Goal: Transaction & Acquisition: Purchase product/service

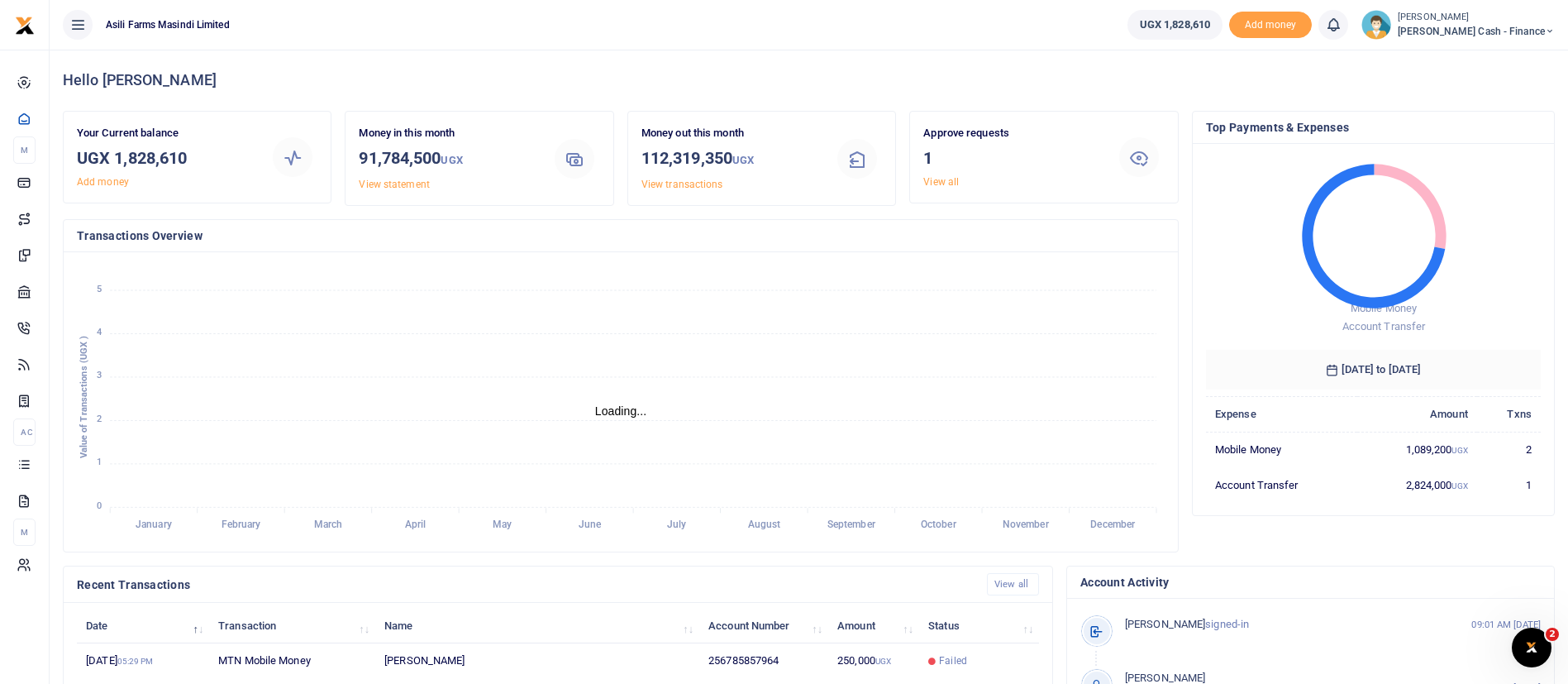
scroll to position [304, 0]
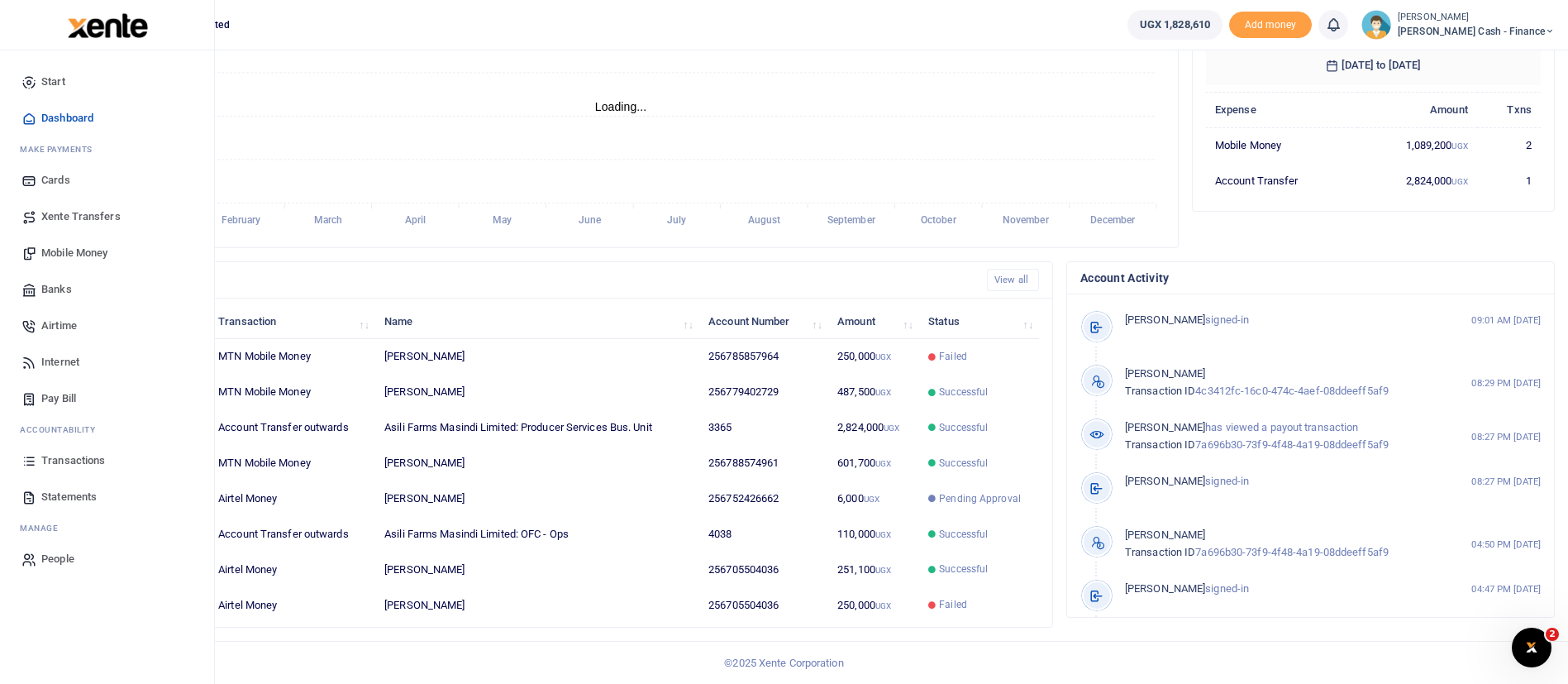
click at [90, 257] on span "Mobile Money" at bounding box center [74, 253] width 66 height 17
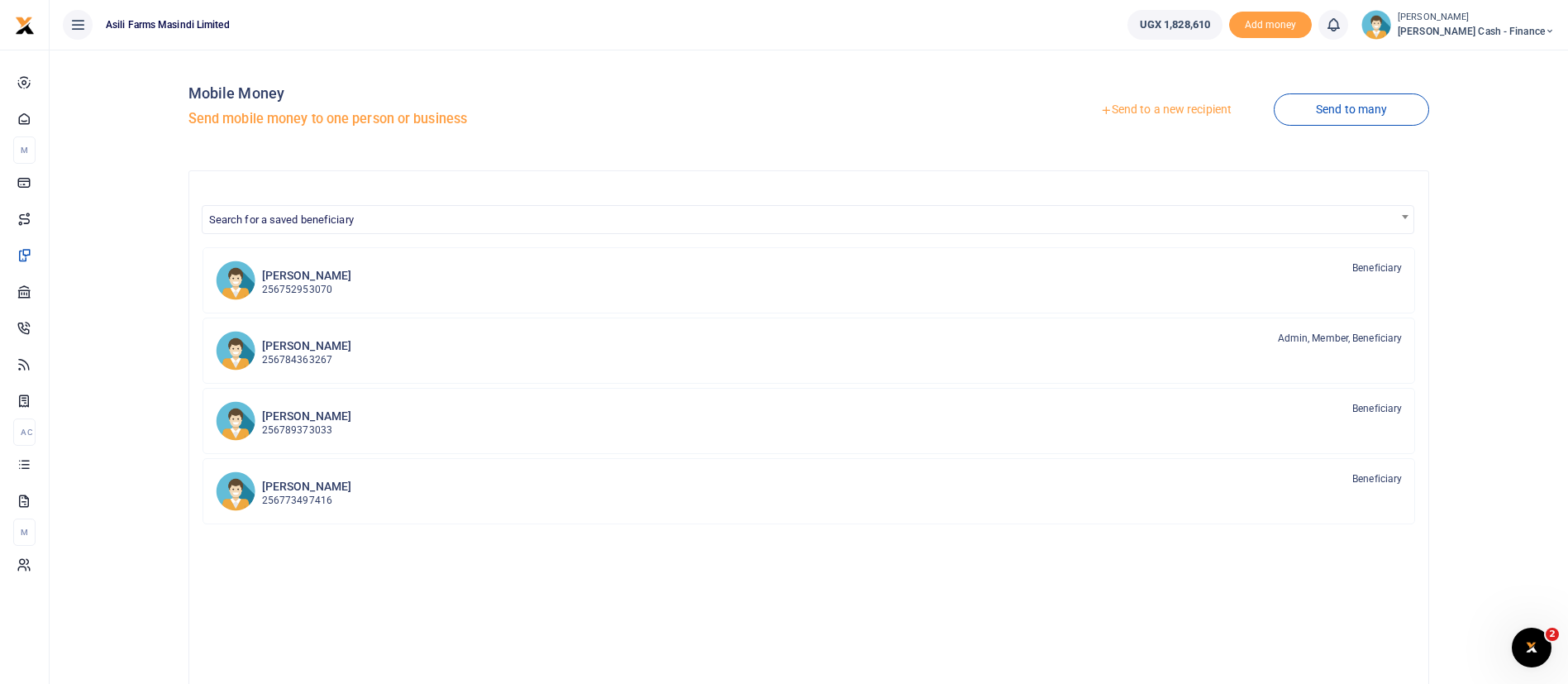
click at [1168, 112] on link "Send to a new recipient" at bounding box center [1166, 110] width 216 height 30
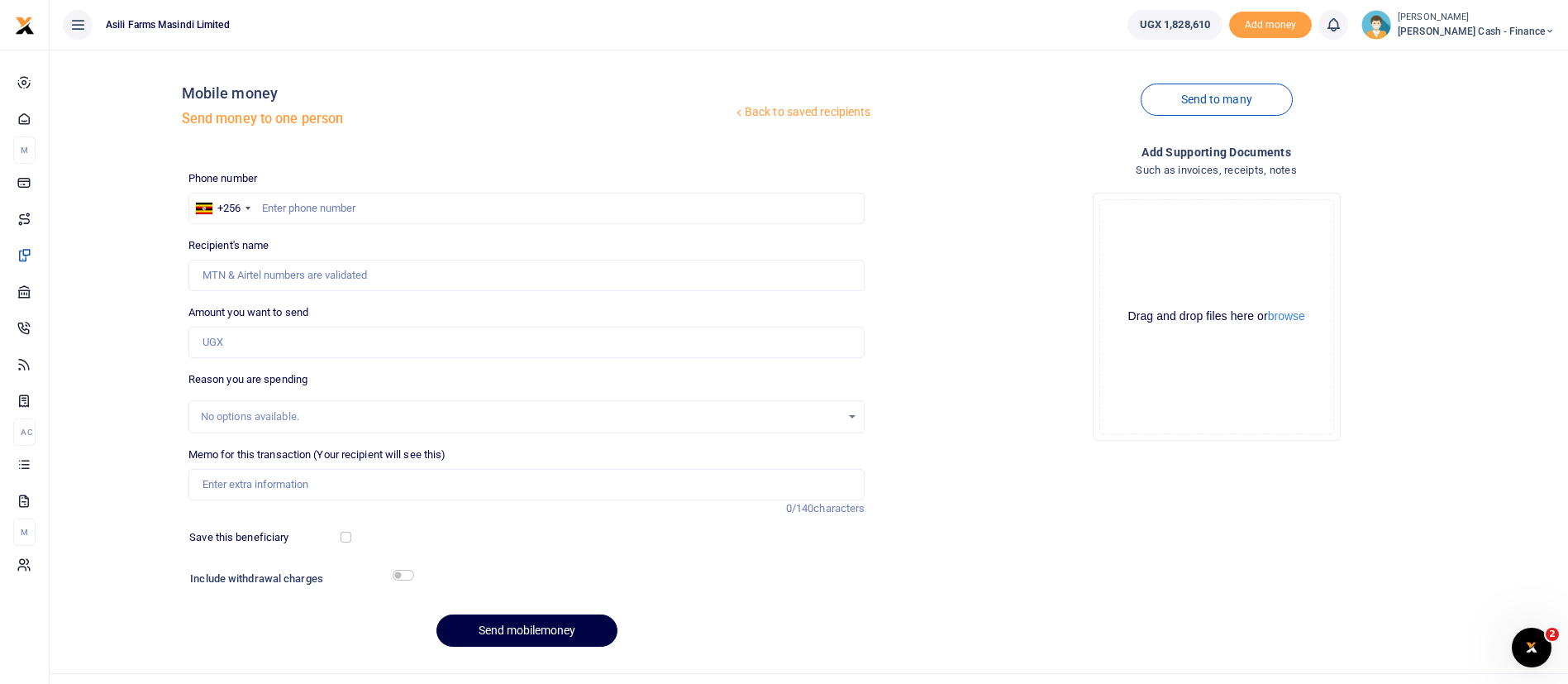
click at [334, 204] on div at bounding box center [784, 342] width 1568 height 684
click at [333, 204] on input "text" at bounding box center [526, 208] width 677 height 31
click at [1285, 310] on button "browse" at bounding box center [1287, 316] width 37 height 12
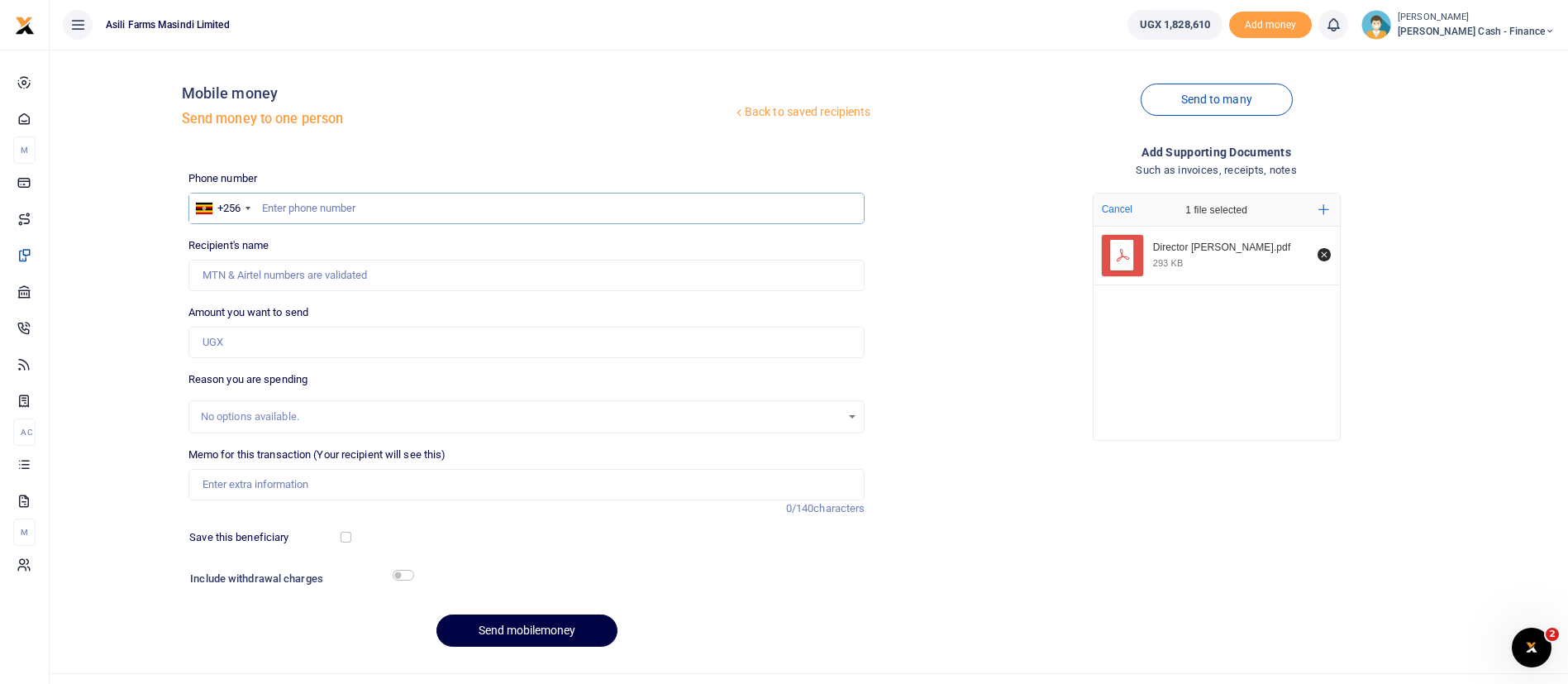
click at [395, 213] on input "text" at bounding box center [526, 208] width 677 height 31
paste input "0785857964"
type input "0785857964"
type input "[PERSON_NAME]"
type input "0785857964"
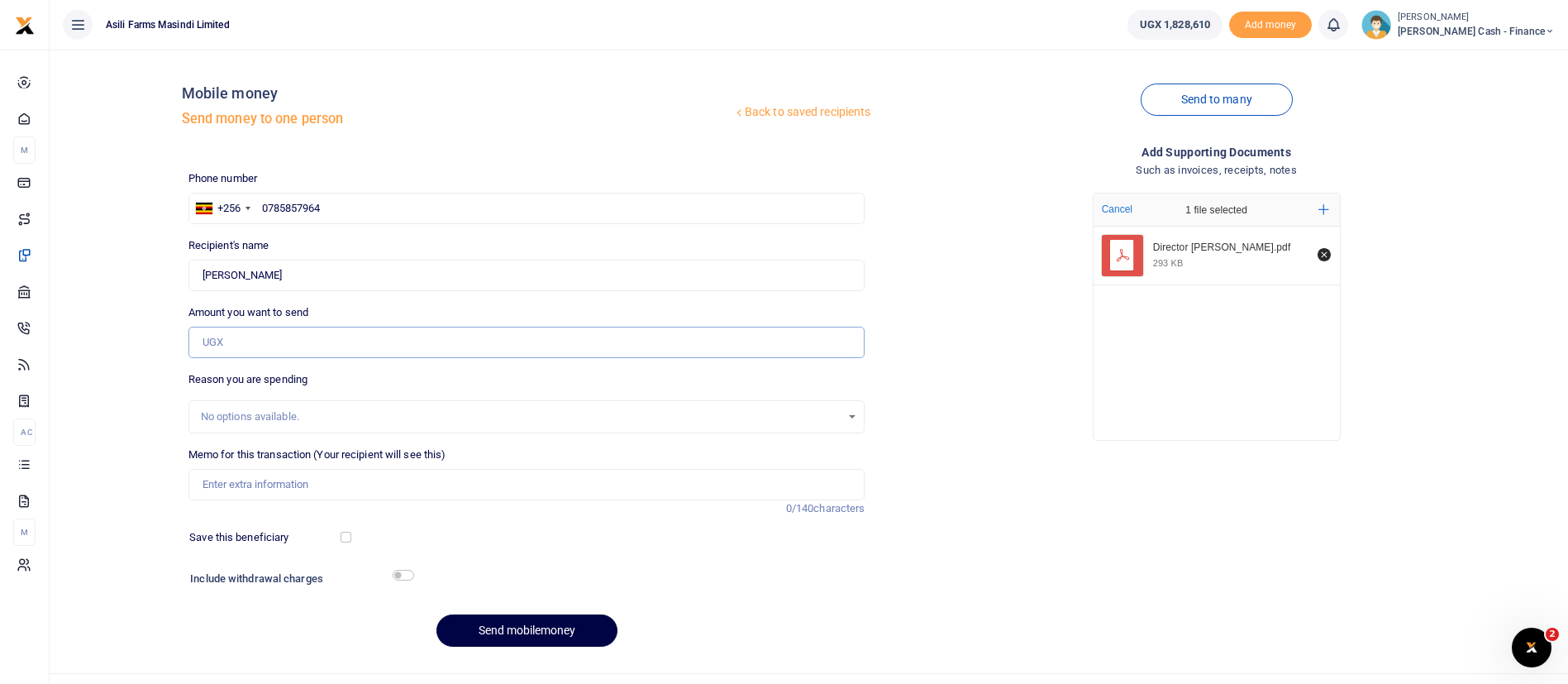
click at [221, 339] on input "Amount you want to send" at bounding box center [526, 342] width 677 height 31
paste input "1,458,00"
type input "1,458,000"
click at [220, 487] on input "Memo for this transaction (Your recipient will see this)" at bounding box center [526, 484] width 677 height 31
paste input "Perdiem for Managing Director Philipp Prinz while in northern region on officia…"
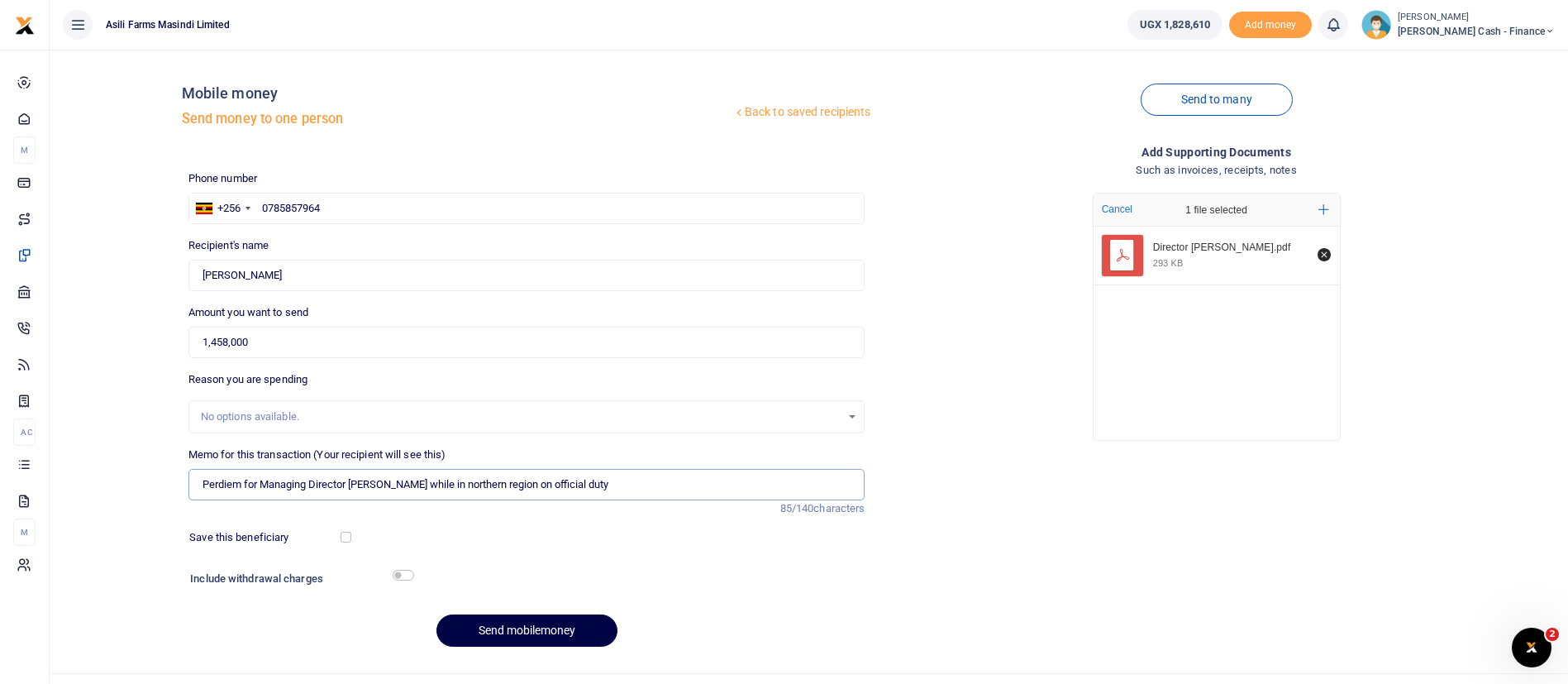
click at [527, 485] on input "Perdiem for Managing Director Philipp Prinz while in northern region on officia…" at bounding box center [526, 484] width 677 height 31
click at [527, 491] on input "Perdiem for Managing Director Philipp Prinz while in northern region and abroad…" at bounding box center [526, 484] width 677 height 31
click at [613, 485] on input "Perdiem for Managing Director Philipp Prinz while in northern region 7days and …" at bounding box center [526, 484] width 677 height 31
type input "Perdiem for Managing Director Philipp Prinz while in northern region 7days and …"
click at [557, 623] on button "Send mobilemoney" at bounding box center [527, 630] width 181 height 32
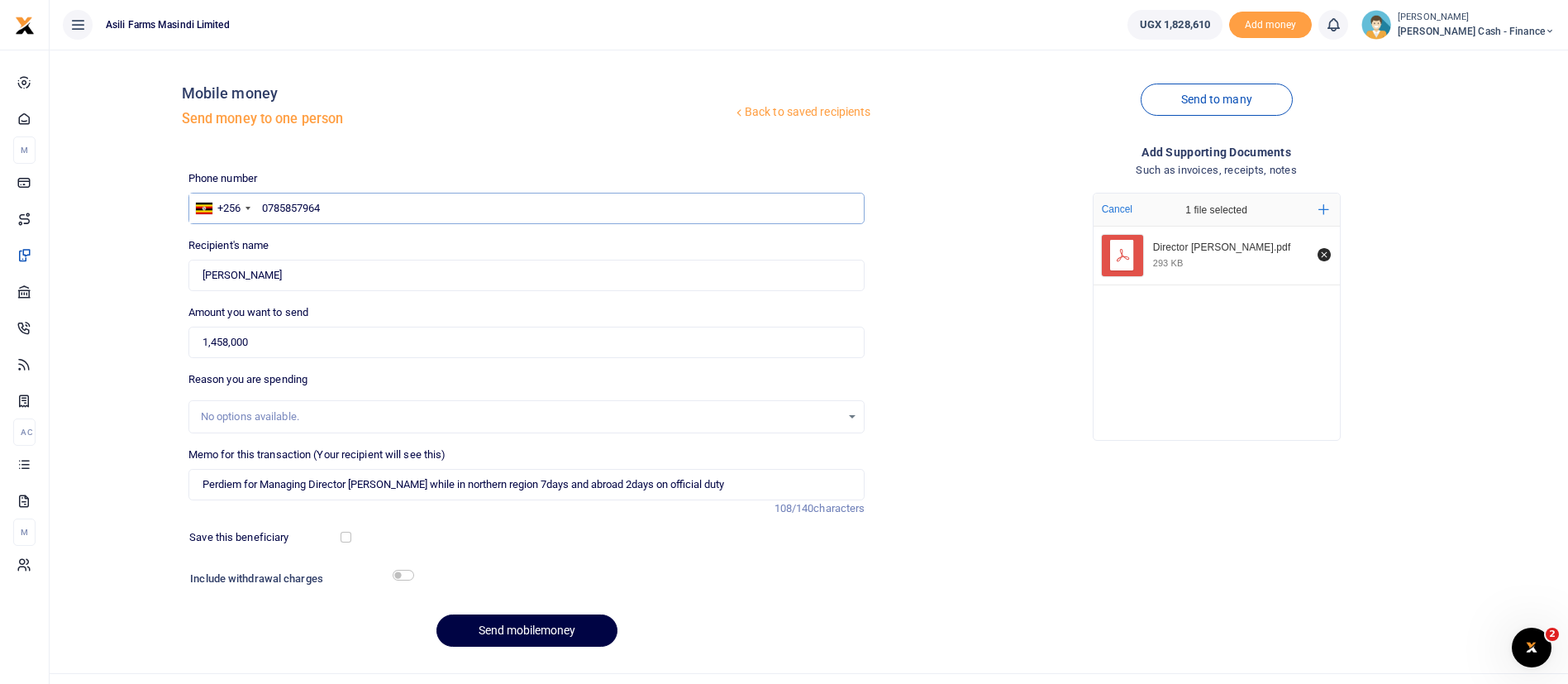
click at [271, 208] on input "0785857964" at bounding box center [526, 208] width 677 height 31
click at [341, 200] on input "785857964" at bounding box center [526, 208] width 677 height 31
type input "785857964"
click at [493, 638] on button "Send mobilemoney" at bounding box center [527, 630] width 181 height 32
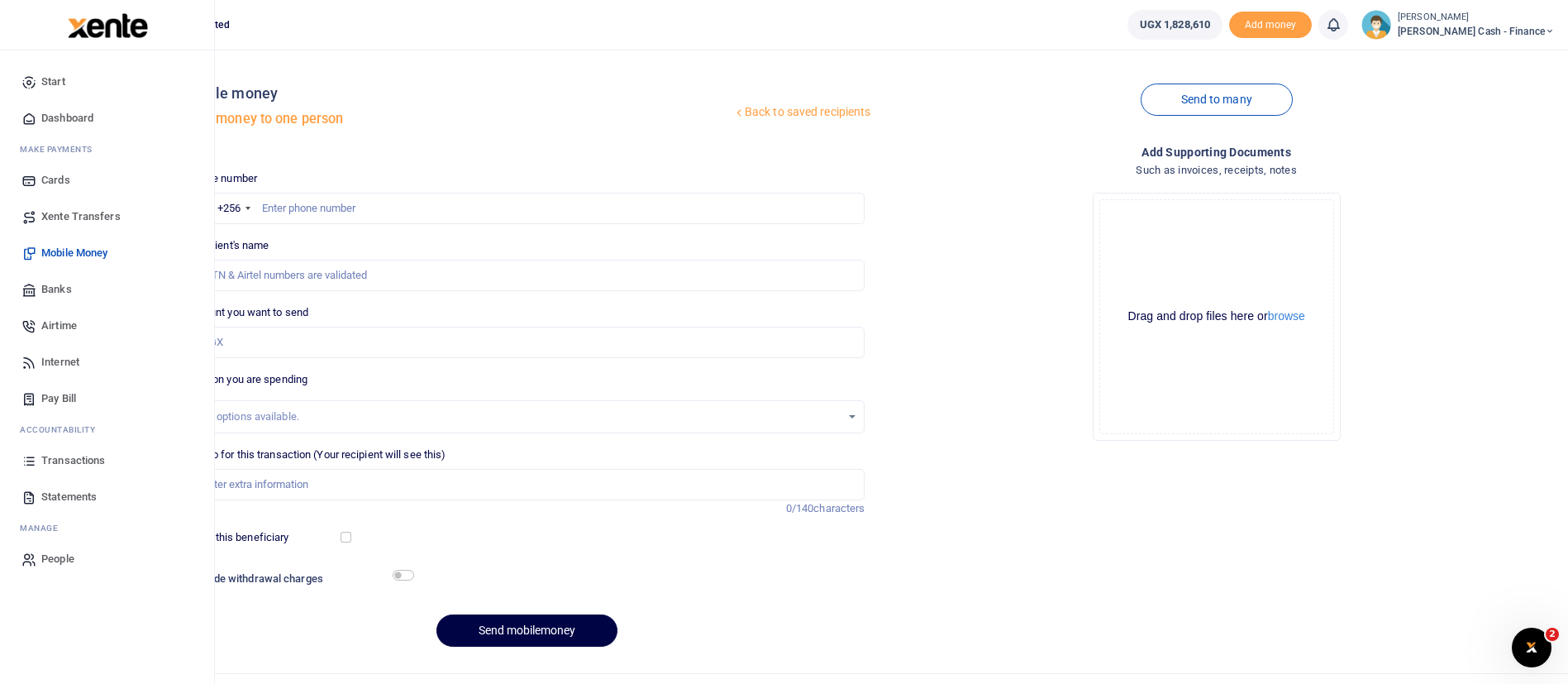
click at [112, 30] on img at bounding box center [108, 25] width 80 height 24
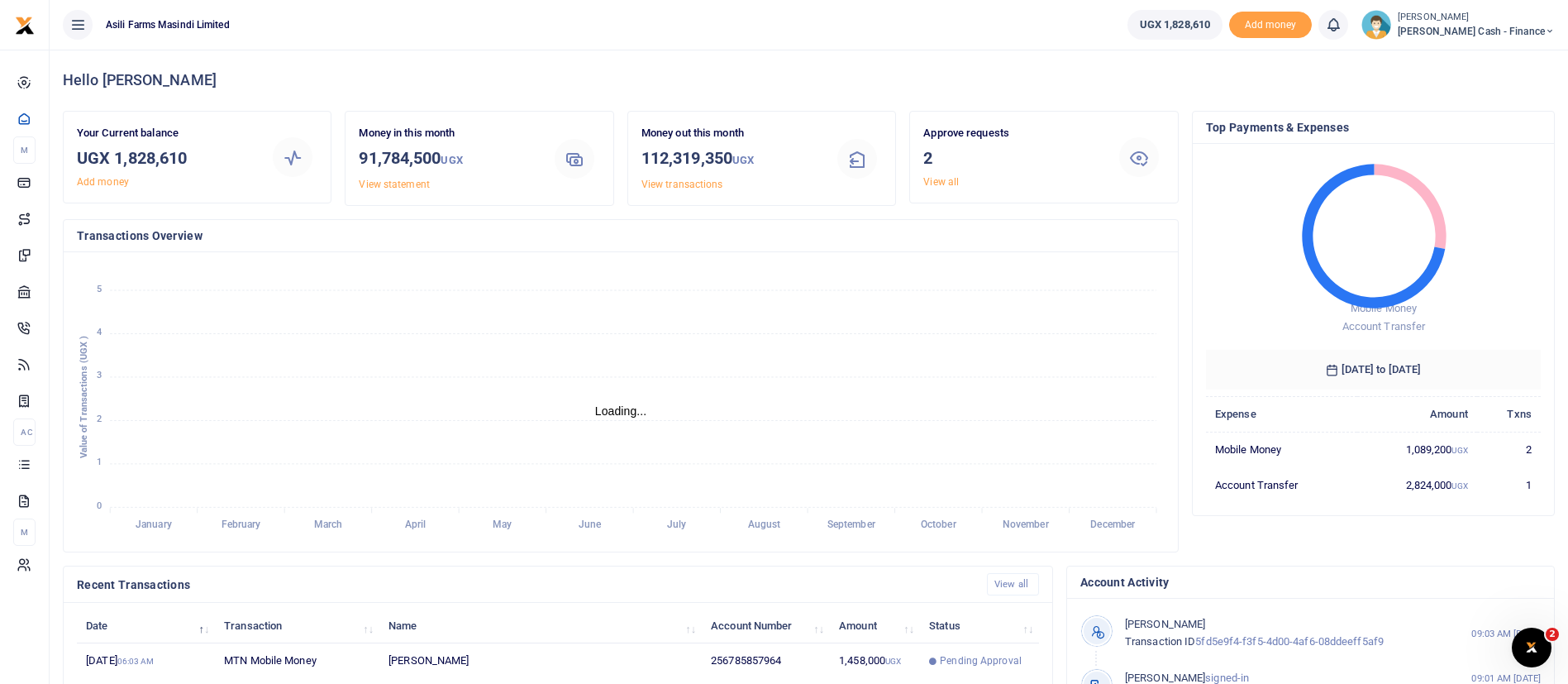
scroll to position [304, 0]
